Goal: Check status: Check status

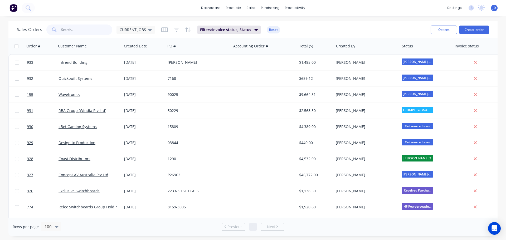
click at [70, 29] on input "text" at bounding box center [86, 30] width 51 height 11
type input "helios"
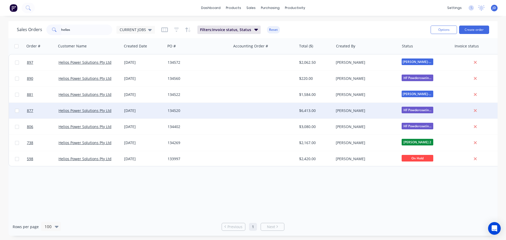
click at [239, 116] on div at bounding box center [264, 111] width 66 height 16
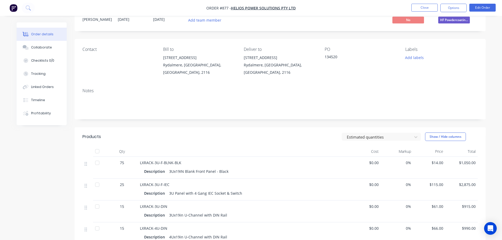
scroll to position [53, 0]
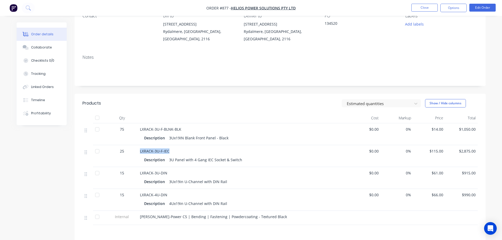
drag, startPoint x: 176, startPoint y: 152, endPoint x: 131, endPoint y: 147, distance: 45.2
click at [131, 147] on div "25 LXRACK-3U-F-IEC Description 3U Panel with 4 Gang IEC Socket & Switch $0.00 0…" at bounding box center [281, 156] width 396 height 22
click at [207, 159] on div "3U Panel with 4 Gang IEC Socket & Switch" at bounding box center [205, 160] width 77 height 8
click at [193, 161] on div "3U Panel with 4 Gang IEC Socket & Switch" at bounding box center [205, 160] width 77 height 8
click at [204, 161] on div "3U Panel with 4 Gang IEC Socket & Switch" at bounding box center [205, 160] width 77 height 8
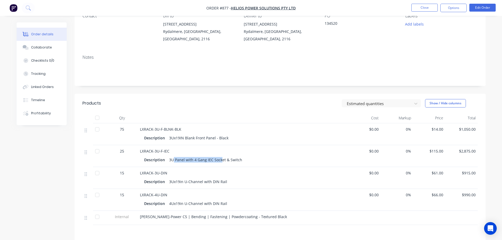
drag, startPoint x: 221, startPoint y: 160, endPoint x: 174, endPoint y: 157, distance: 46.7
click at [174, 157] on div "3U Panel with 4 Gang IEC Socket & Switch" at bounding box center [205, 160] width 77 height 8
click at [231, 158] on div "3U Panel with 4 Gang IEC Socket & Switch" at bounding box center [205, 160] width 77 height 8
drag, startPoint x: 238, startPoint y: 160, endPoint x: 173, endPoint y: 159, distance: 65.2
click at [175, 160] on div "3U Panel with 4 Gang IEC Socket & Switch" at bounding box center [205, 160] width 77 height 8
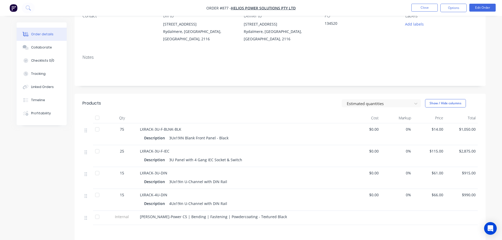
click at [172, 159] on div "3U Panel with 4 Gang IEC Socket & Switch" at bounding box center [205, 160] width 77 height 8
